Goal: Entertainment & Leisure: Consume media (video, audio)

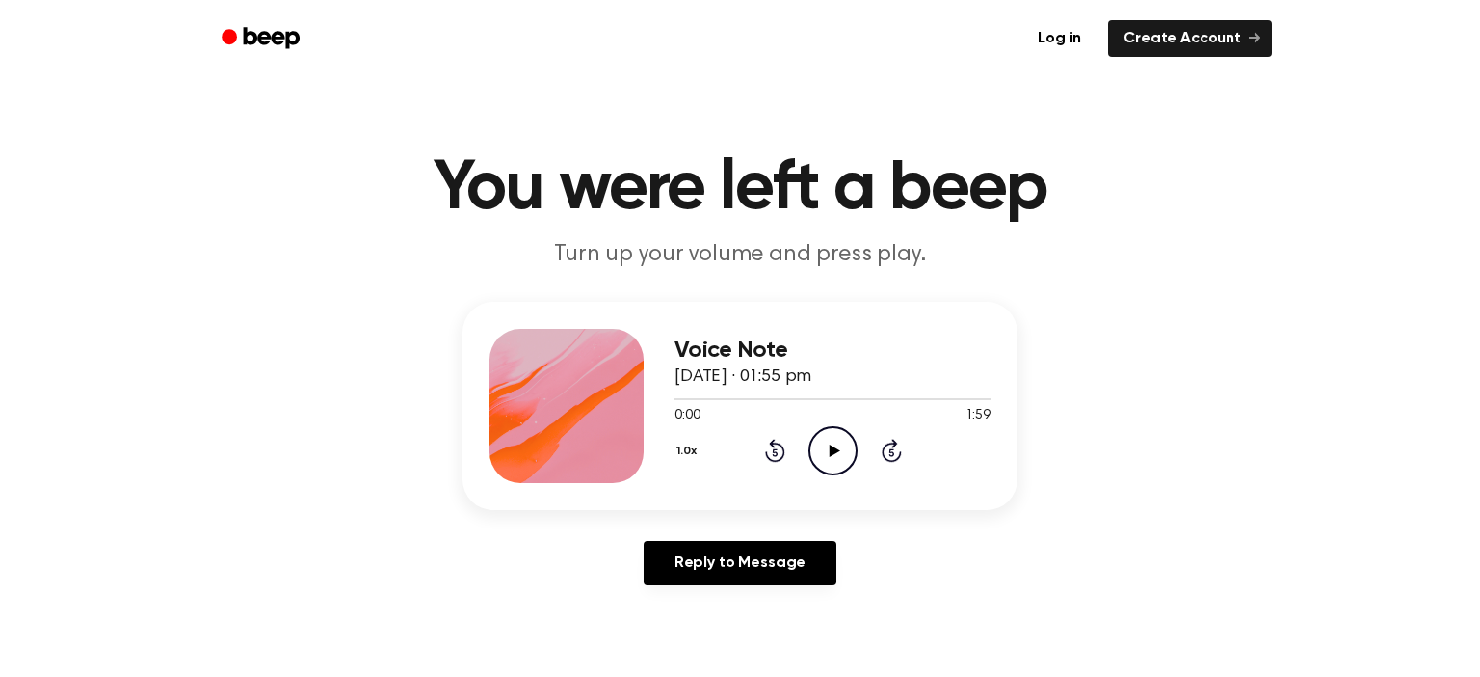
click at [838, 459] on icon "Play Audio" at bounding box center [833, 450] width 49 height 49
click at [838, 459] on icon "Pause Audio" at bounding box center [833, 450] width 49 height 49
click at [838, 457] on icon "Play Audio" at bounding box center [833, 450] width 49 height 49
click at [777, 455] on icon at bounding box center [774, 453] width 5 height 8
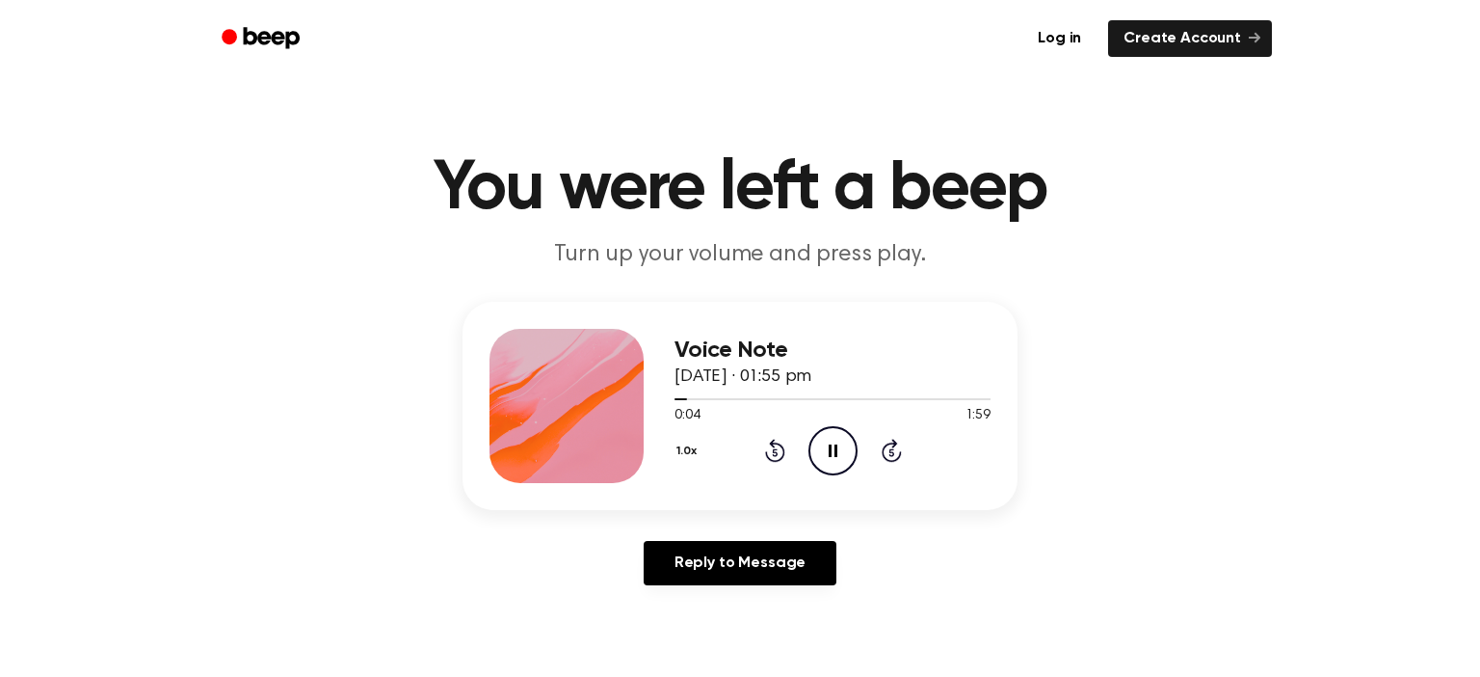
click at [777, 455] on icon at bounding box center [774, 453] width 5 height 8
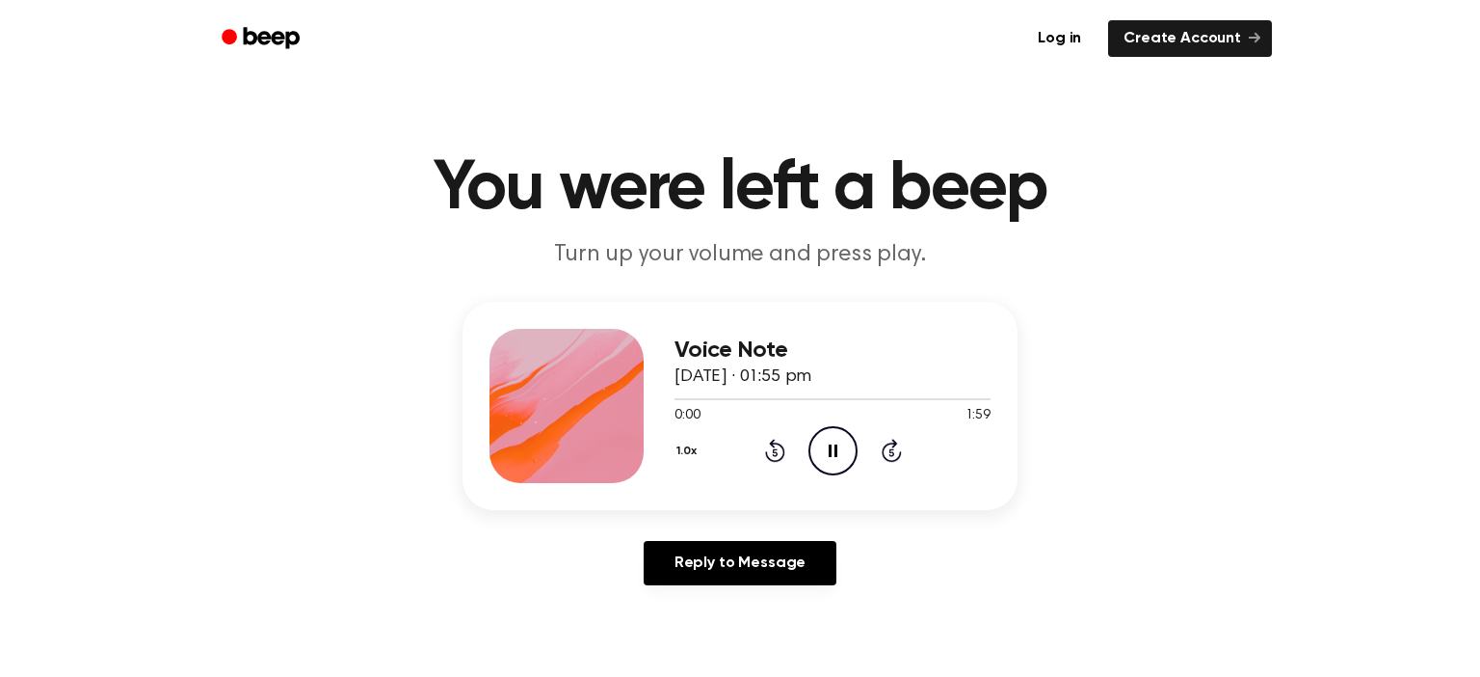
click at [777, 455] on icon at bounding box center [774, 453] width 5 height 8
